Goal: Navigation & Orientation: Find specific page/section

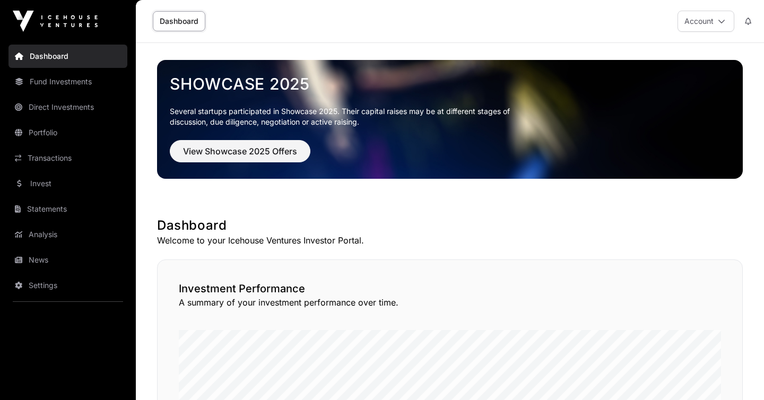
click at [58, 175] on link "Invest" at bounding box center [67, 183] width 119 height 23
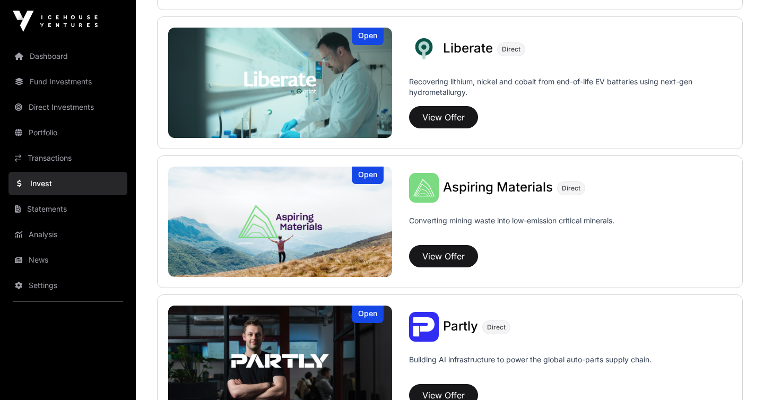
scroll to position [972, 0]
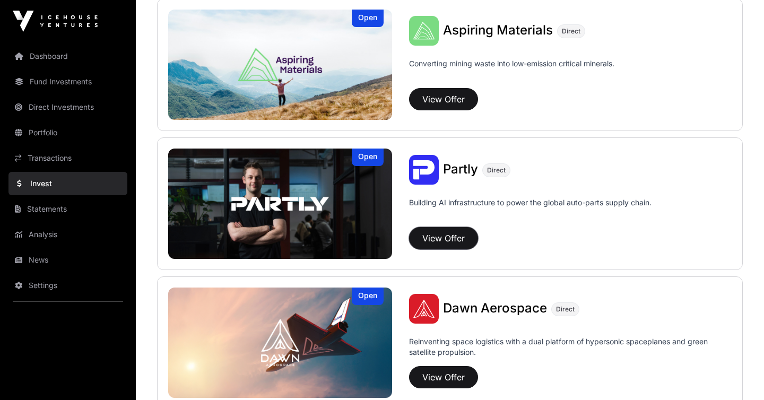
click at [438, 237] on button "View Offer" at bounding box center [443, 238] width 69 height 22
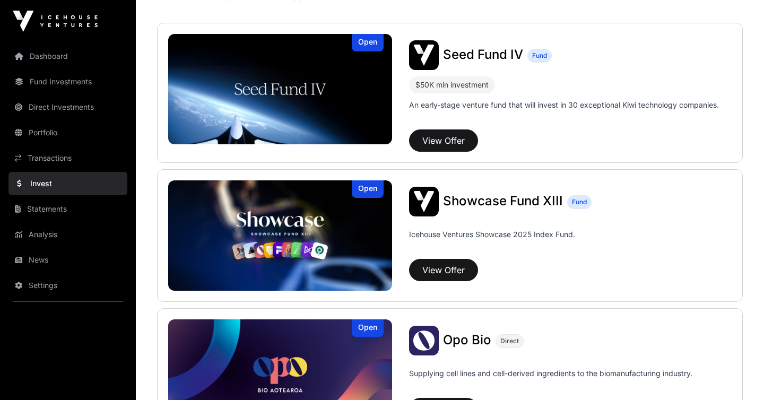
scroll to position [103, 0]
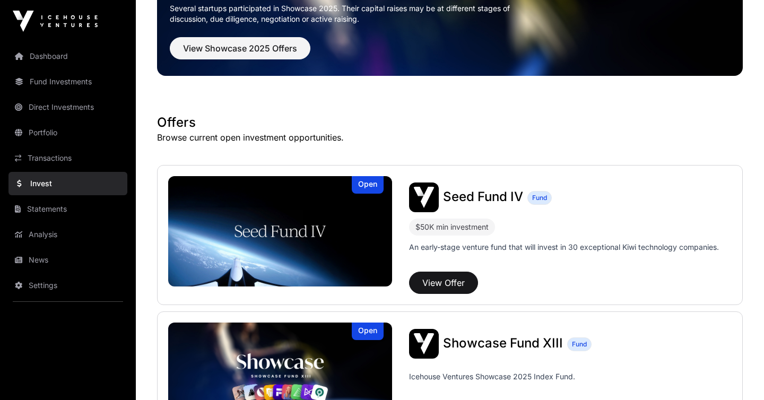
click at [63, 137] on link "Portfolio" at bounding box center [67, 132] width 119 height 23
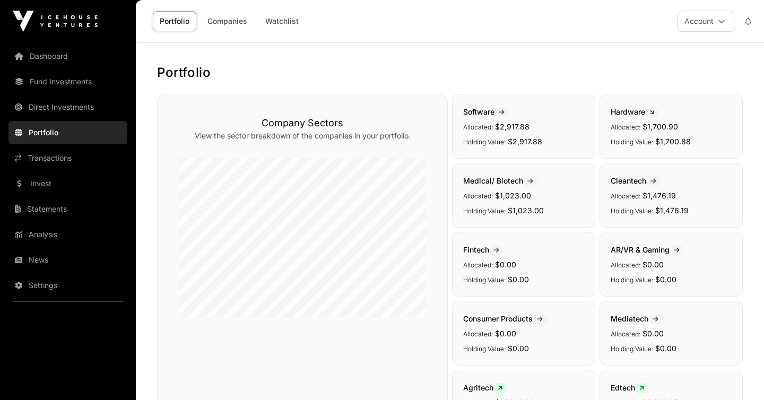
click at [64, 81] on link "Fund Investments" at bounding box center [67, 81] width 119 height 23
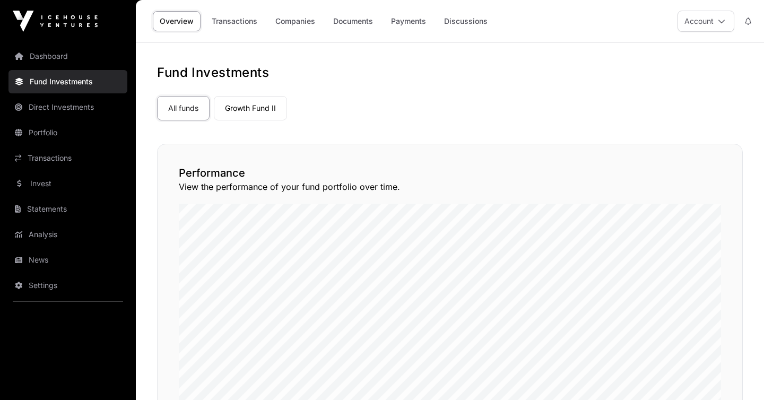
click at [65, 61] on link "Dashboard" at bounding box center [67, 56] width 119 height 23
